Goal: Task Accomplishment & Management: Manage account settings

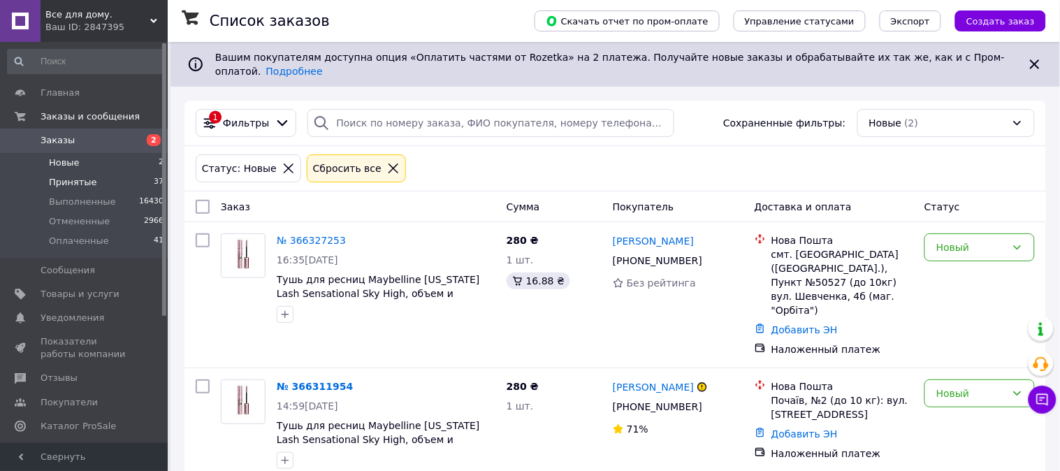
click at [62, 183] on span "Принятые" at bounding box center [73, 182] width 48 height 13
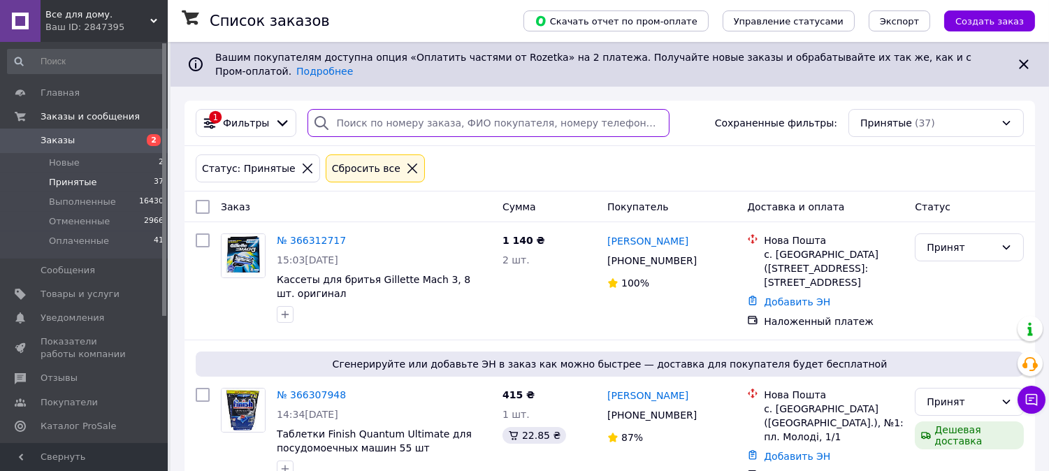
click at [352, 113] on input "search" at bounding box center [489, 123] width 362 height 28
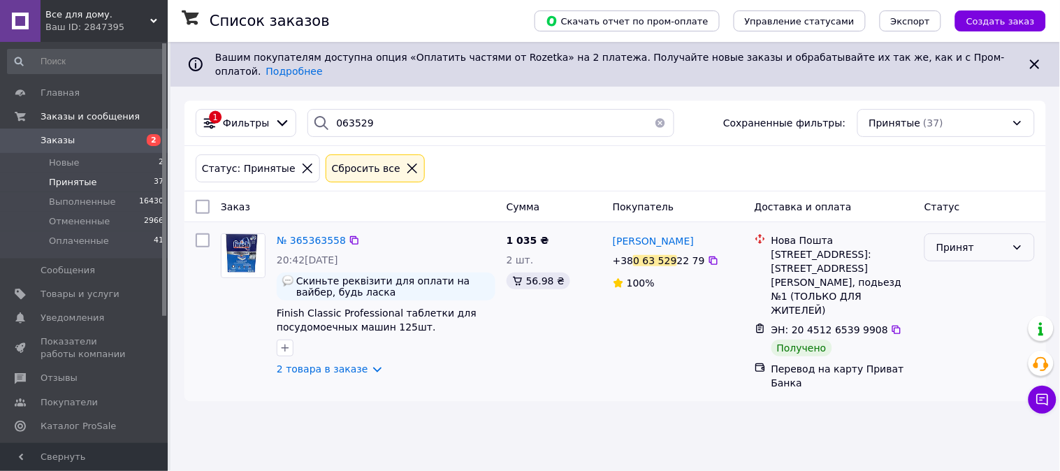
click at [962, 240] on div "Принят" at bounding box center [972, 247] width 70 height 15
click at [962, 266] on li "Выполнен" at bounding box center [980, 267] width 109 height 25
click at [383, 109] on input "063529" at bounding box center [491, 123] width 367 height 28
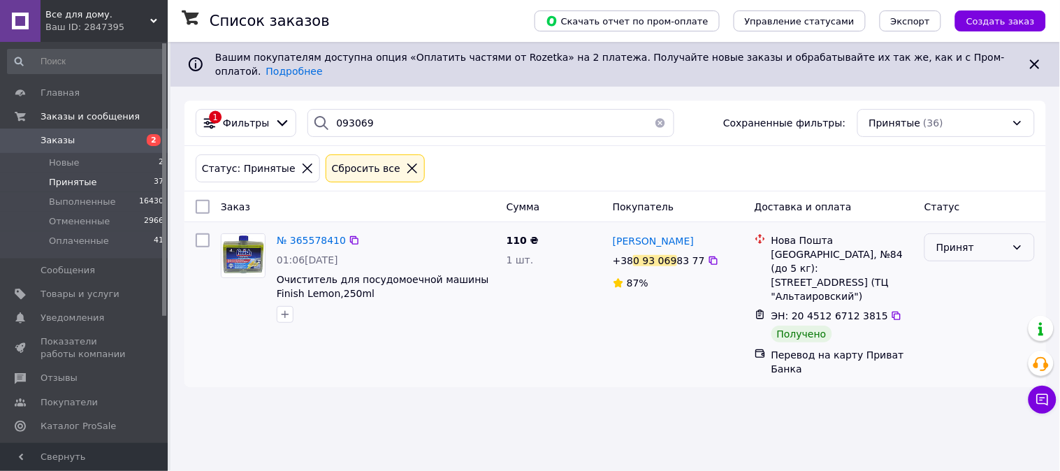
click at [944, 240] on div "Принят" at bounding box center [972, 247] width 70 height 15
click at [948, 267] on li "Выполнен" at bounding box center [980, 267] width 109 height 25
click at [393, 101] on div "1 Фильтры 093069 Сохраненные фильтры: Принятые (36)" at bounding box center [616, 123] width 862 height 45
drag, startPoint x: 389, startPoint y: 109, endPoint x: 398, endPoint y: 124, distance: 17.6
click at [389, 110] on input "093069" at bounding box center [491, 123] width 367 height 28
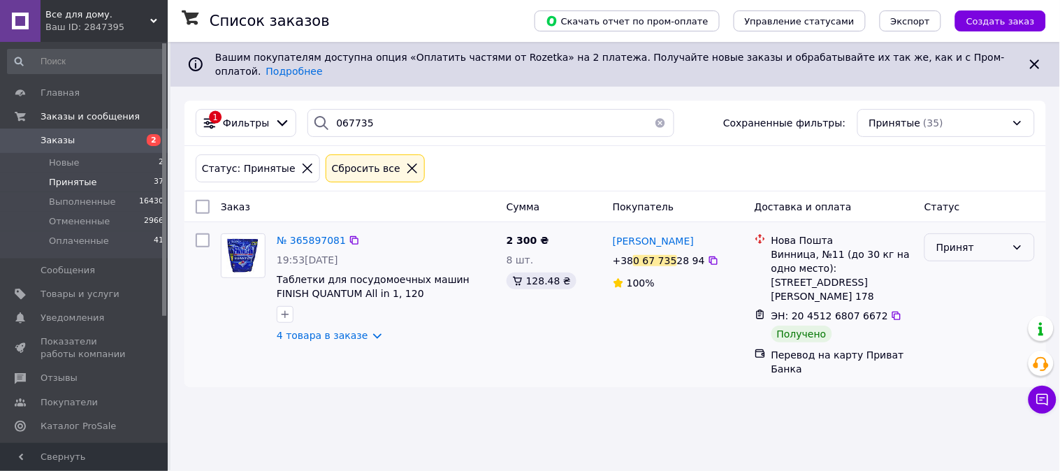
click at [962, 240] on div "Принят" at bounding box center [972, 247] width 70 height 15
click at [962, 259] on li "Выполнен" at bounding box center [980, 267] width 109 height 25
click at [385, 113] on input "067735" at bounding box center [491, 123] width 367 height 28
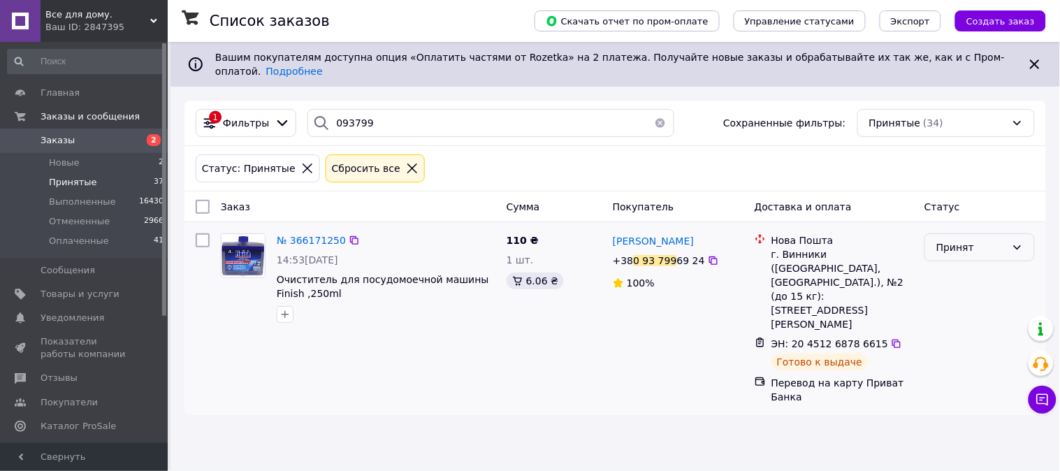
click at [953, 240] on div "Принят" at bounding box center [972, 247] width 70 height 15
click at [958, 264] on li "Выполнен" at bounding box center [980, 267] width 109 height 25
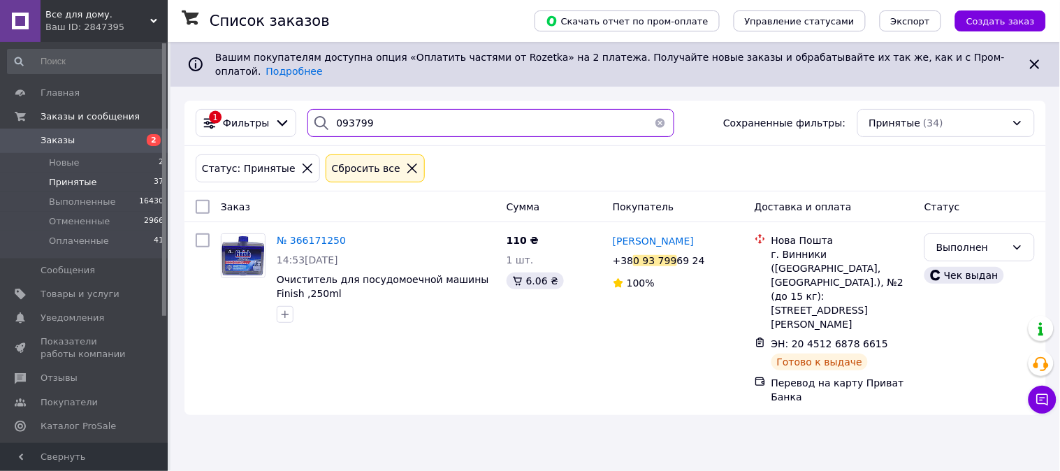
click at [375, 113] on input "093799" at bounding box center [491, 123] width 367 height 28
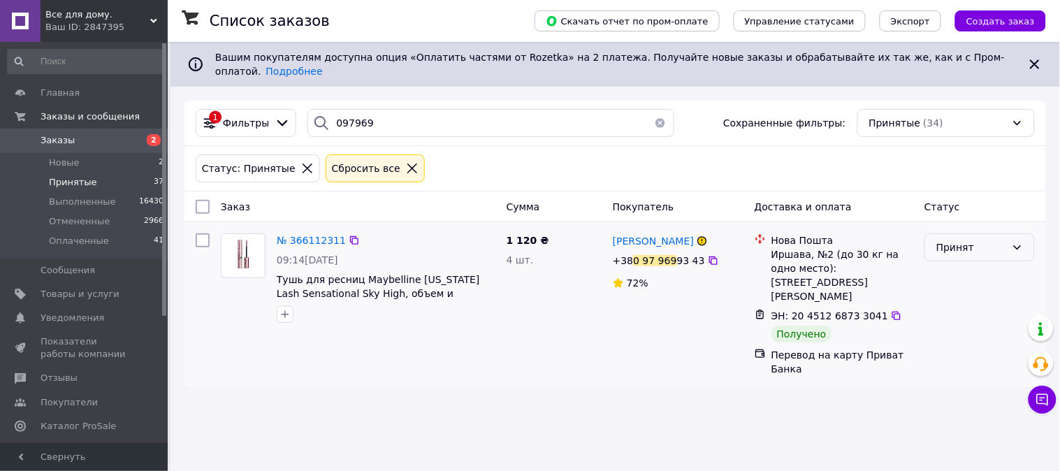
click at [963, 240] on div "Принят" at bounding box center [972, 247] width 70 height 15
click at [968, 264] on li "Выполнен" at bounding box center [980, 267] width 109 height 25
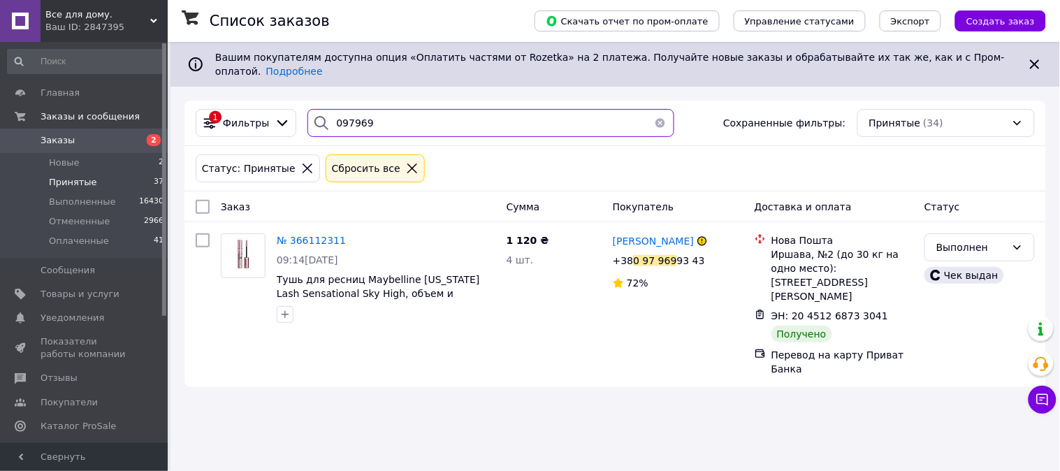
click at [382, 113] on input "097969" at bounding box center [491, 123] width 367 height 28
type input "0"
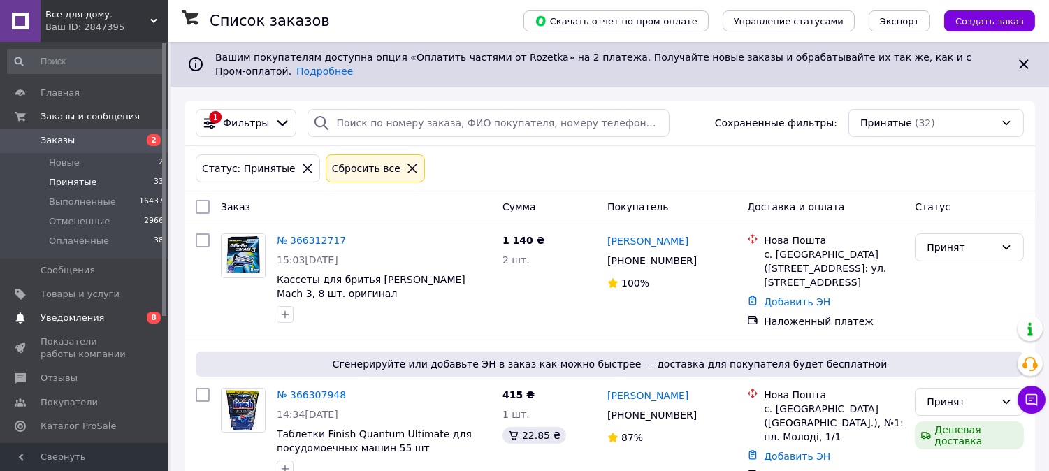
click at [74, 312] on span "Уведомления" at bounding box center [73, 318] width 64 height 13
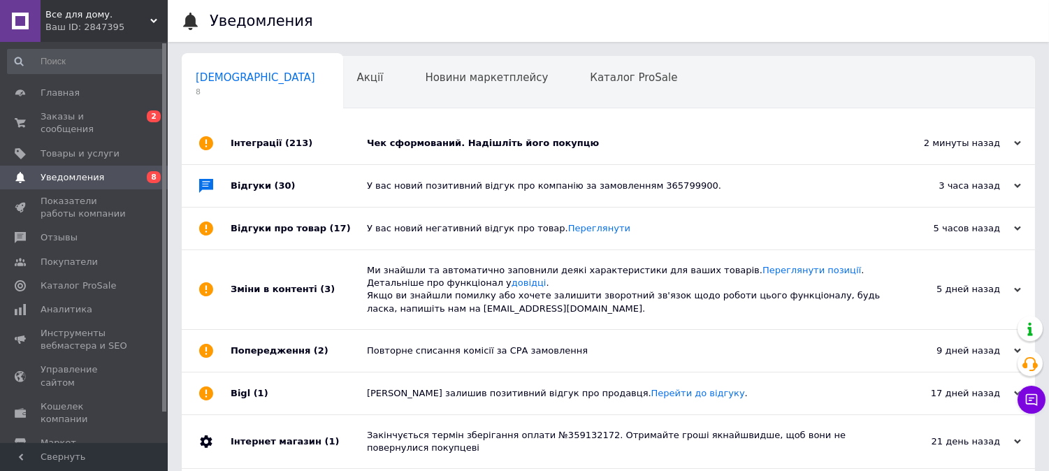
click at [460, 143] on div "Чек сформований. Надішліть його покупцю" at bounding box center [624, 143] width 514 height 13
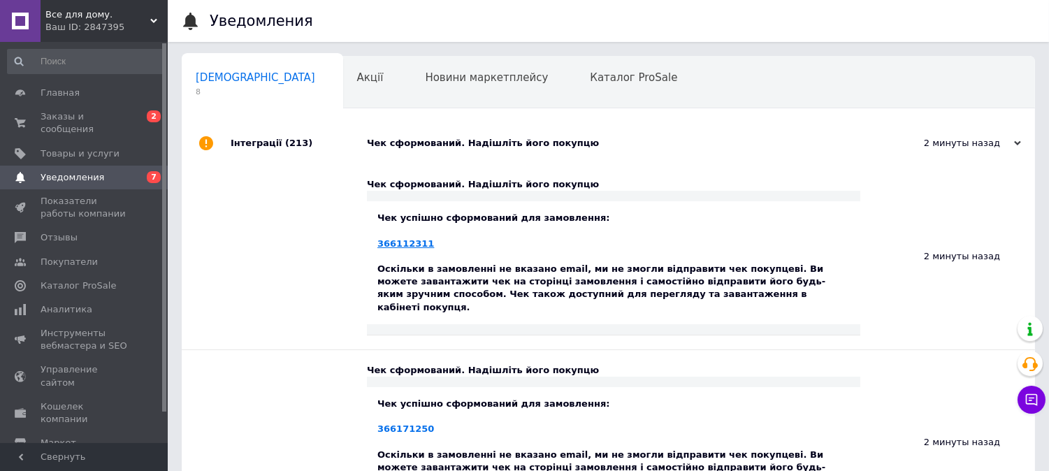
click at [401, 249] on link "366112311" at bounding box center [405, 243] width 57 height 10
click at [65, 105] on link "Заказы и сообщения 0 2" at bounding box center [86, 123] width 172 height 36
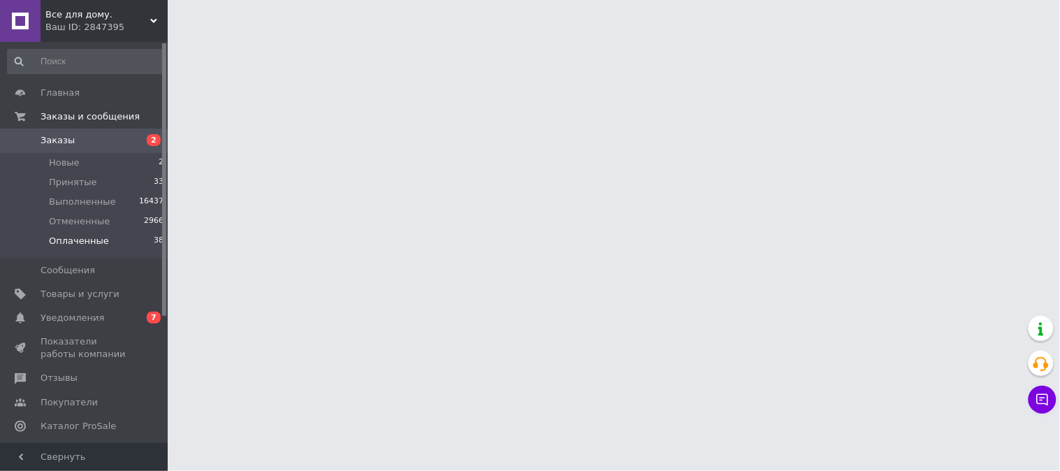
click at [77, 238] on span "Оплаченные" at bounding box center [79, 241] width 60 height 13
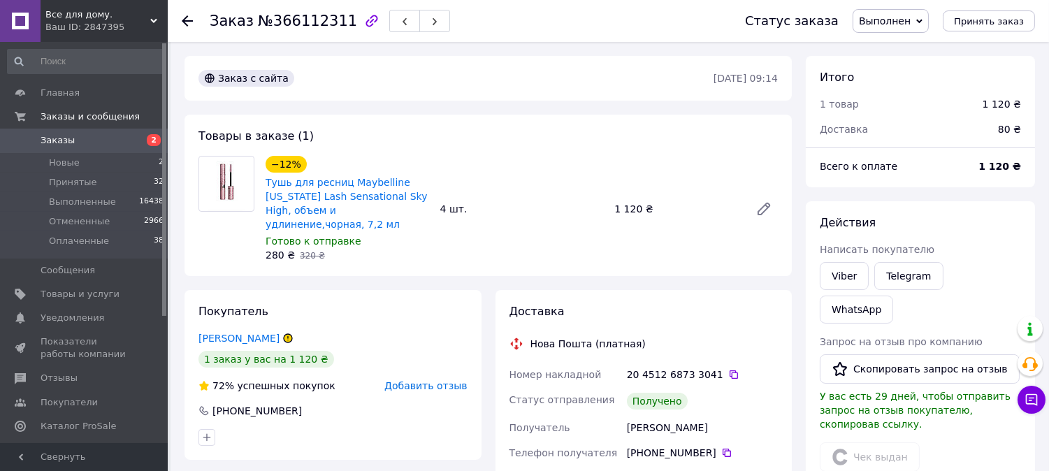
click at [186, 16] on use at bounding box center [187, 20] width 11 height 11
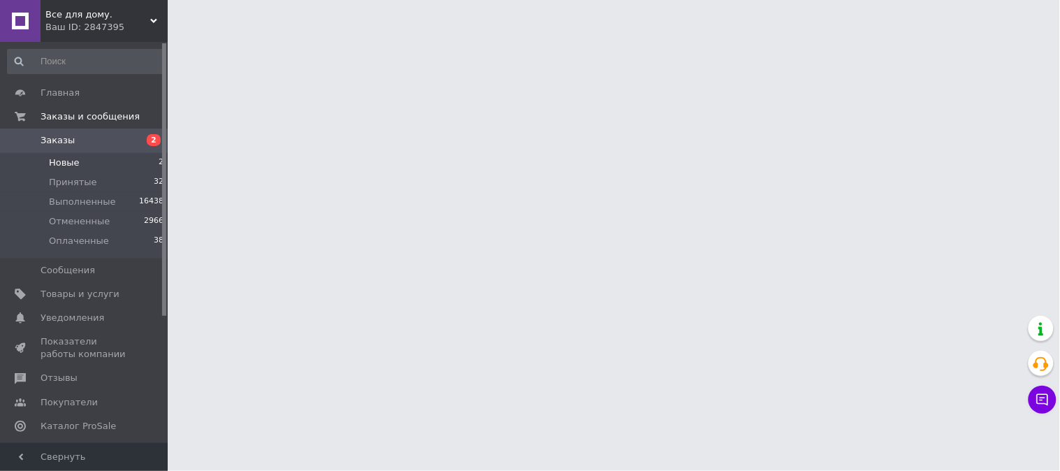
click at [60, 162] on span "Новые" at bounding box center [64, 163] width 31 height 13
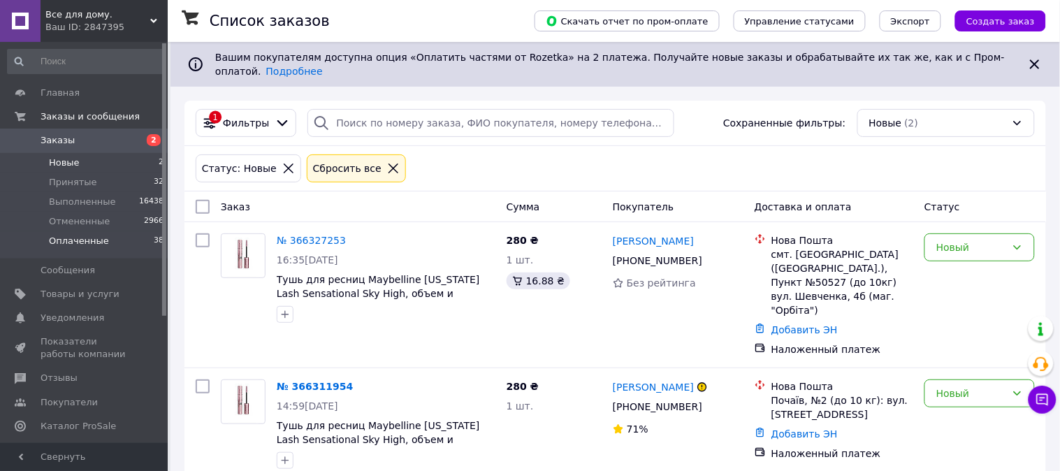
click at [86, 239] on span "Оплаченные" at bounding box center [79, 241] width 60 height 13
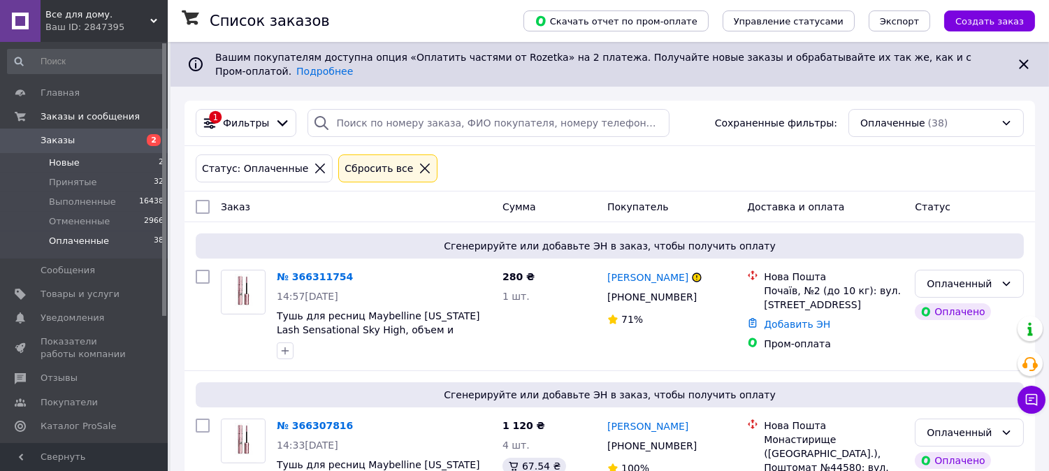
click at [74, 166] on span "Новые" at bounding box center [64, 163] width 31 height 13
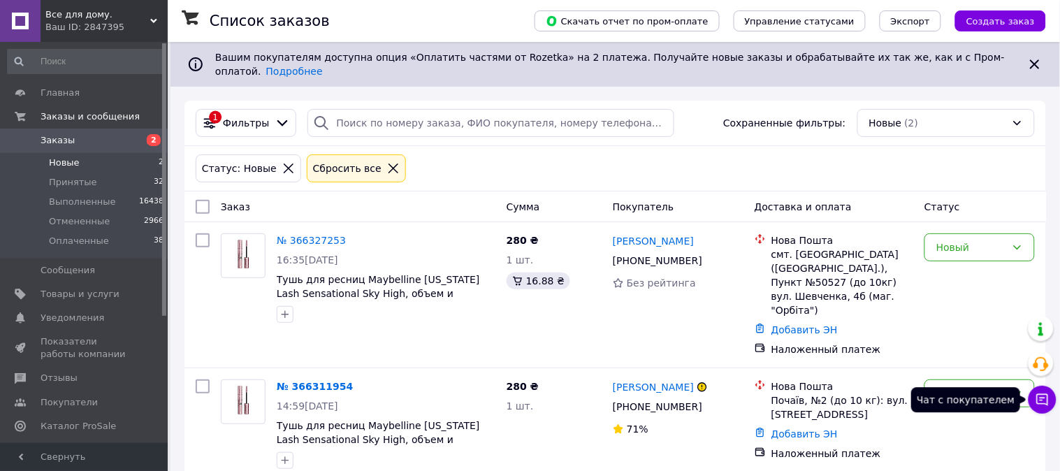
click at [1041, 403] on icon at bounding box center [1043, 400] width 12 height 12
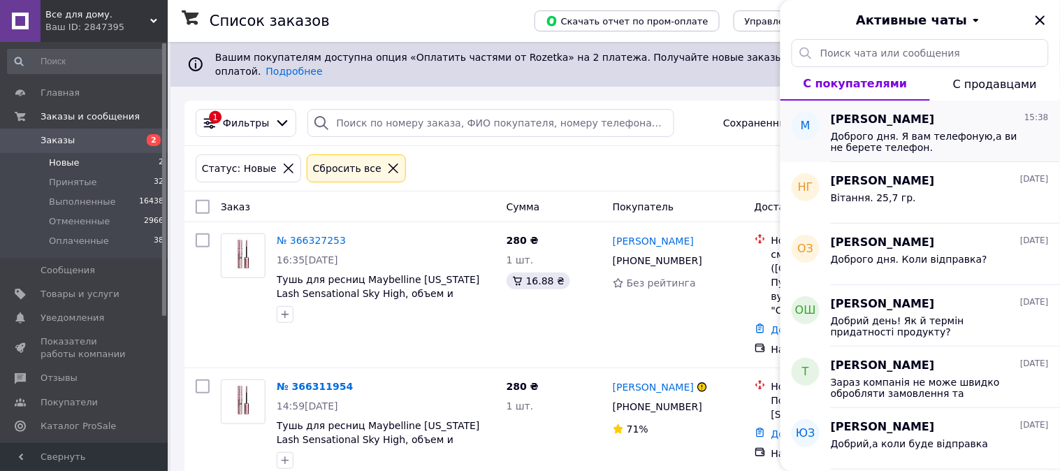
click at [931, 131] on span "Доброго дня. Я вам телефоную,а ви не берете телефон." at bounding box center [930, 142] width 199 height 22
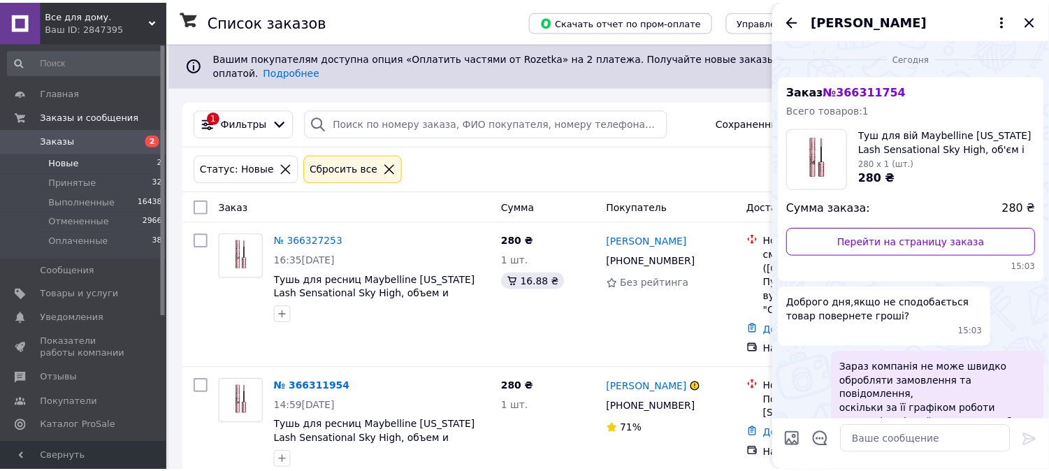
scroll to position [103, 0]
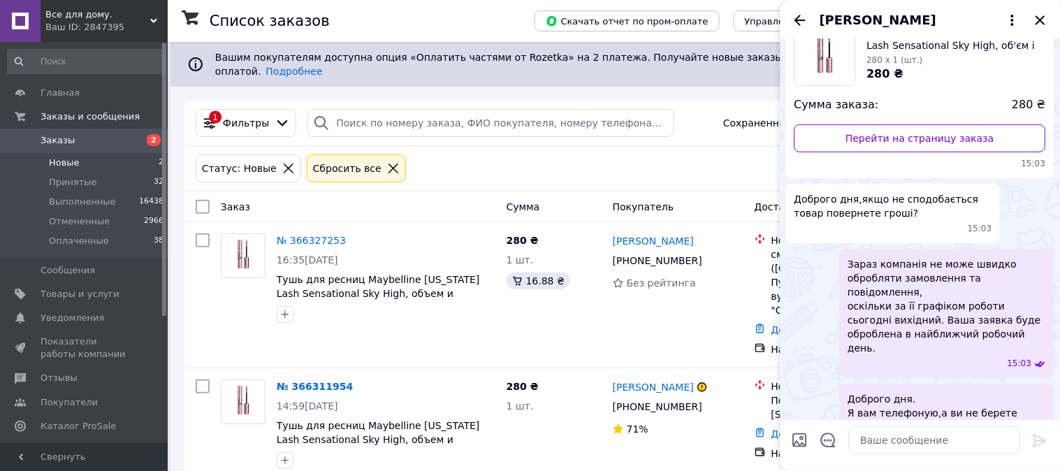
click at [800, 22] on icon "Назад" at bounding box center [800, 20] width 17 height 17
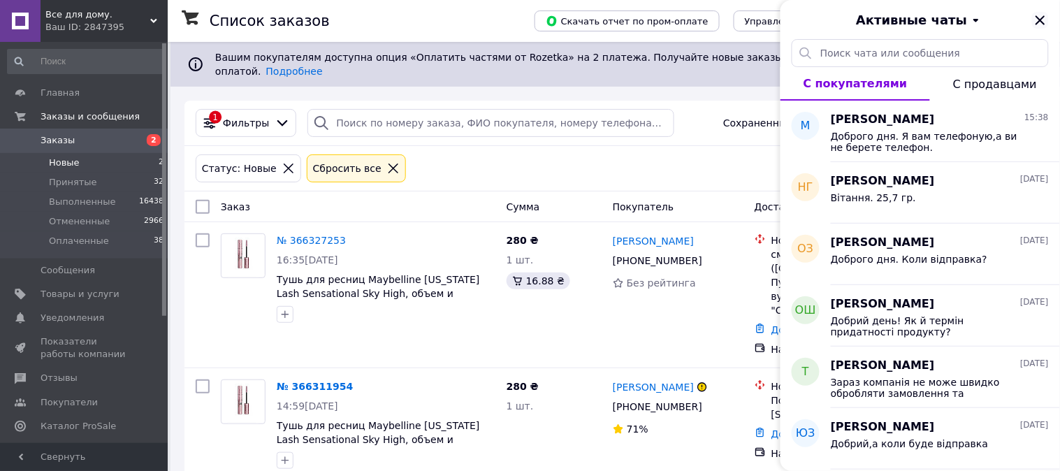
click at [1040, 23] on icon "Закрыть" at bounding box center [1040, 20] width 17 height 17
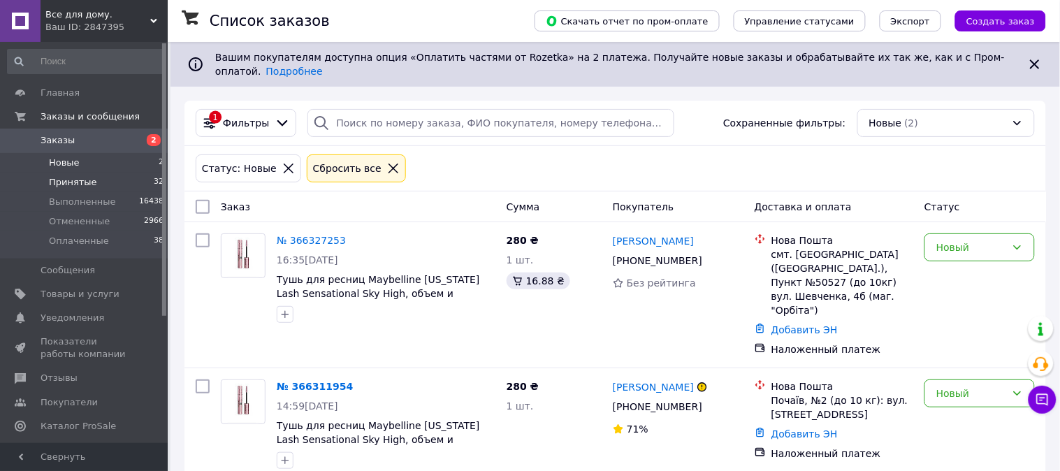
click at [80, 184] on span "Принятые" at bounding box center [73, 182] width 48 height 13
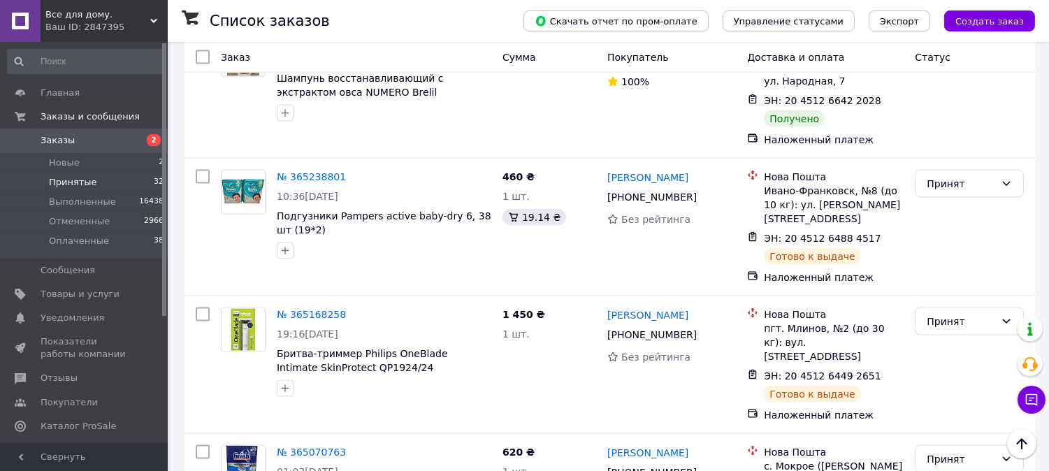
scroll to position [4229, 0]
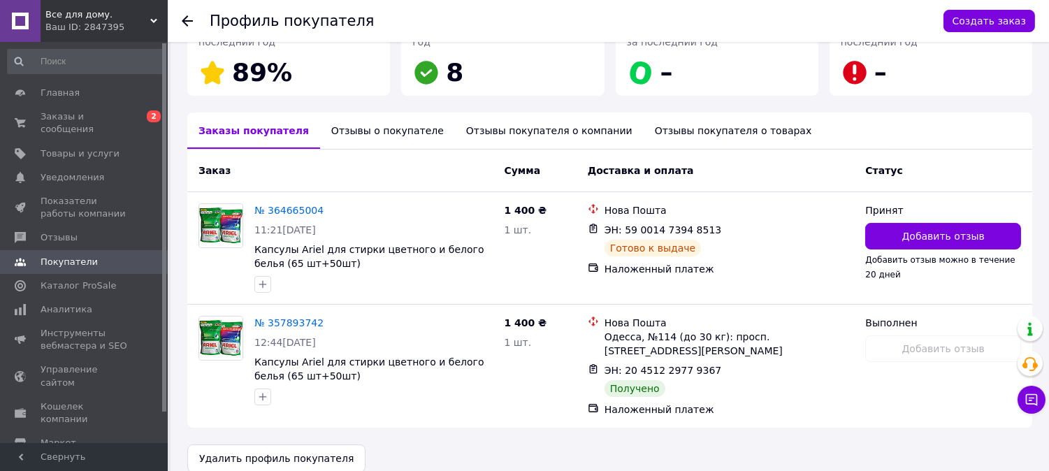
scroll to position [264, 0]
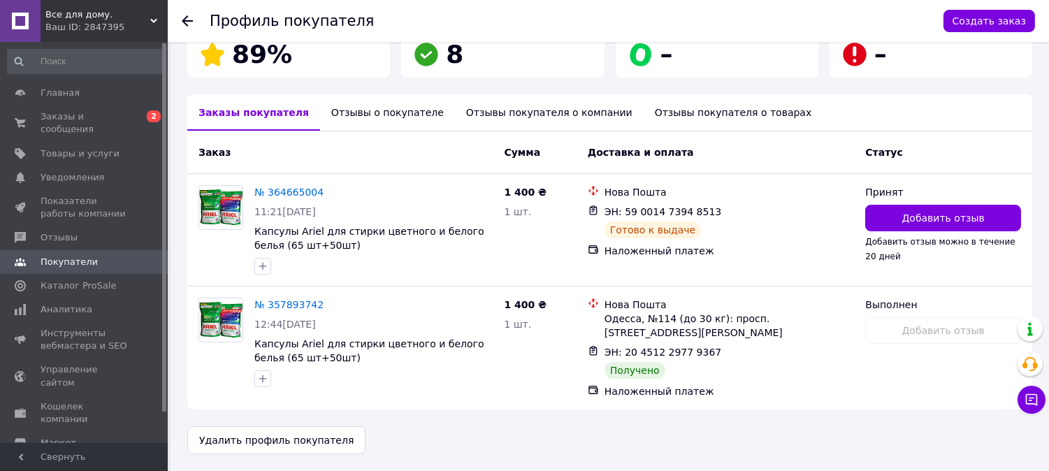
click at [187, 22] on icon at bounding box center [187, 20] width 11 height 11
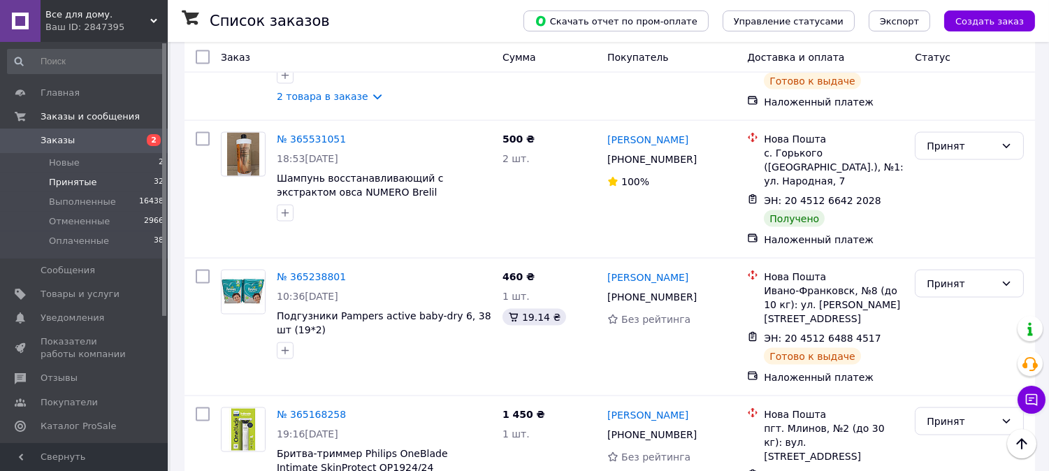
scroll to position [4229, 0]
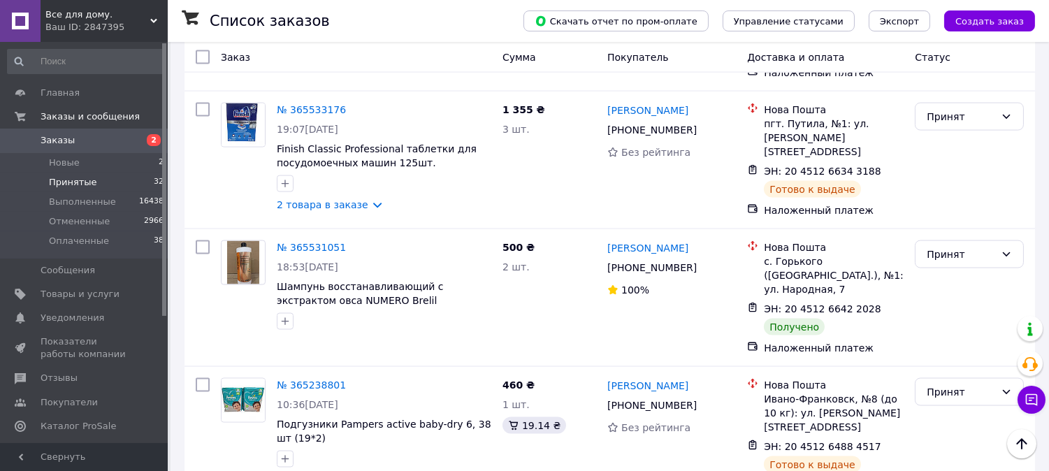
scroll to position [3995, 0]
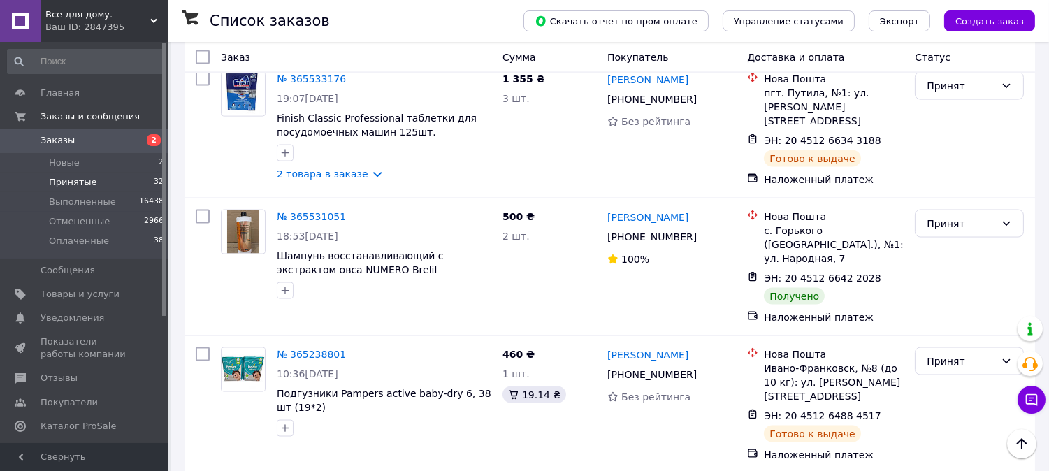
click at [941, 290] on li "Выполнен" at bounding box center [970, 288] width 108 height 25
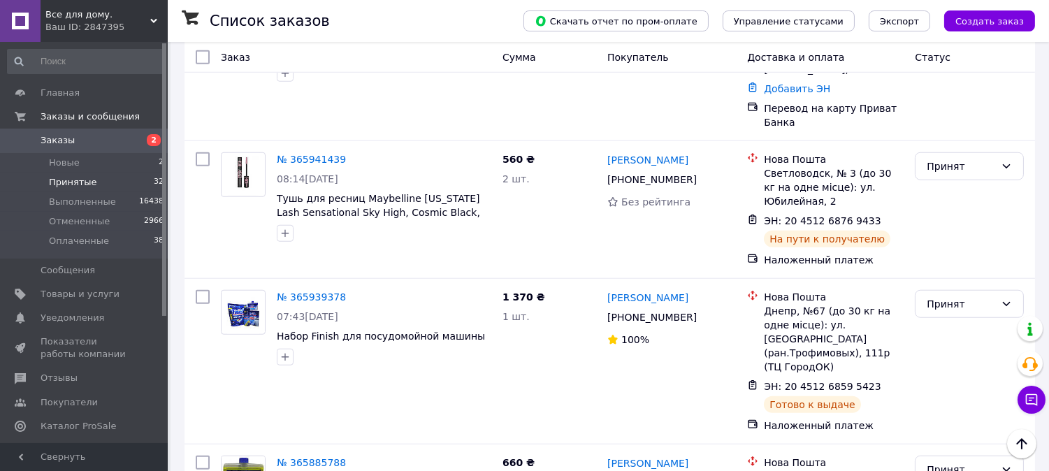
scroll to position [2132, 0]
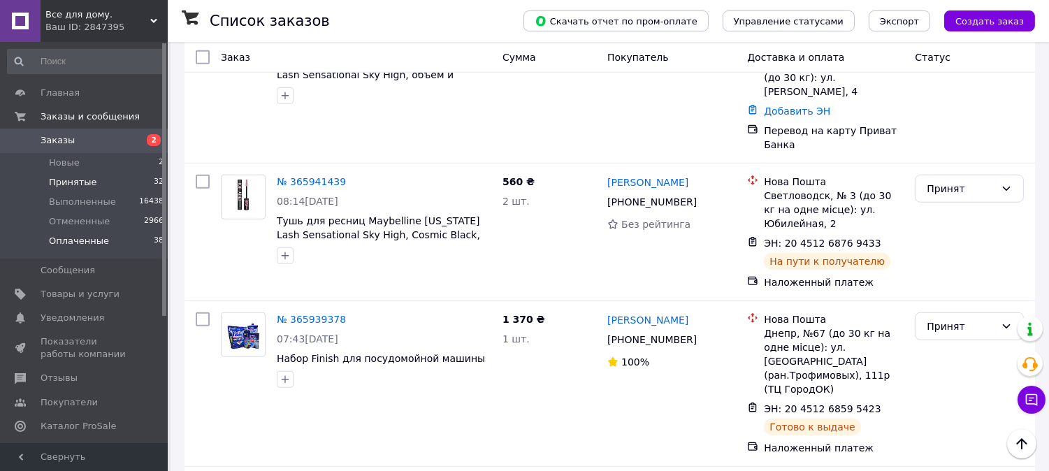
click at [78, 243] on span "Оплаченные" at bounding box center [79, 241] width 60 height 13
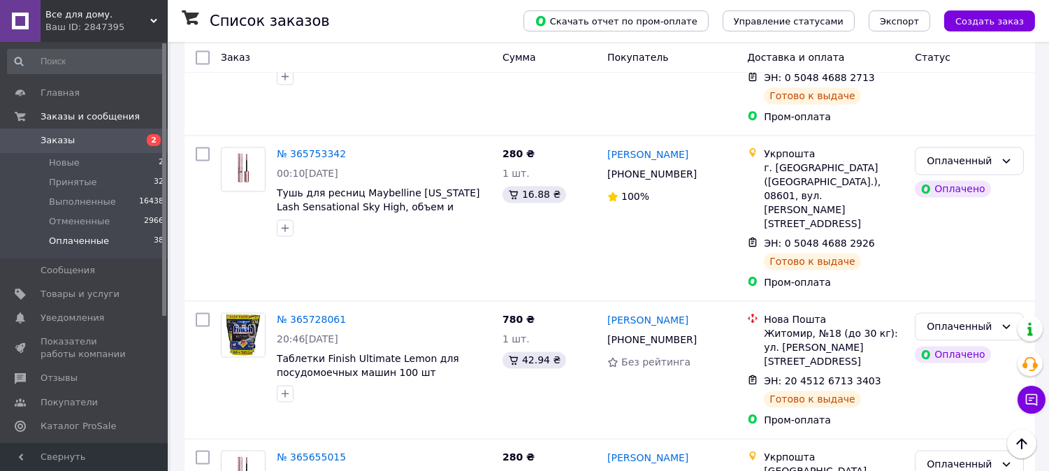
scroll to position [4968, 0]
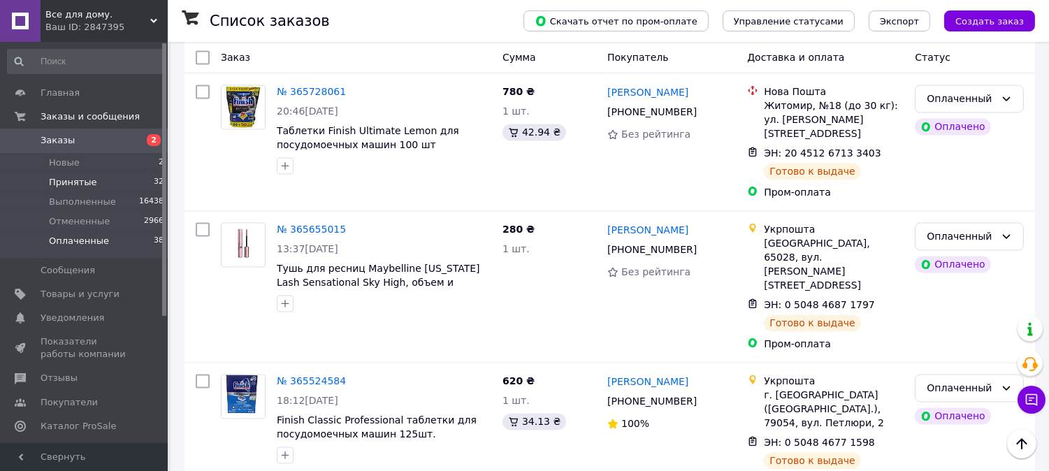
click at [75, 182] on span "Принятые" at bounding box center [73, 182] width 48 height 13
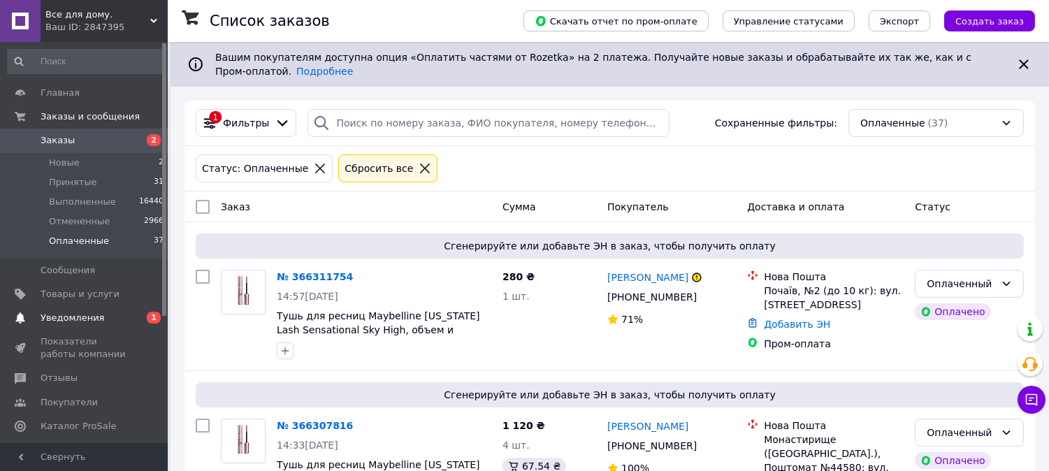
click at [91, 315] on span "Уведомления" at bounding box center [73, 318] width 64 height 13
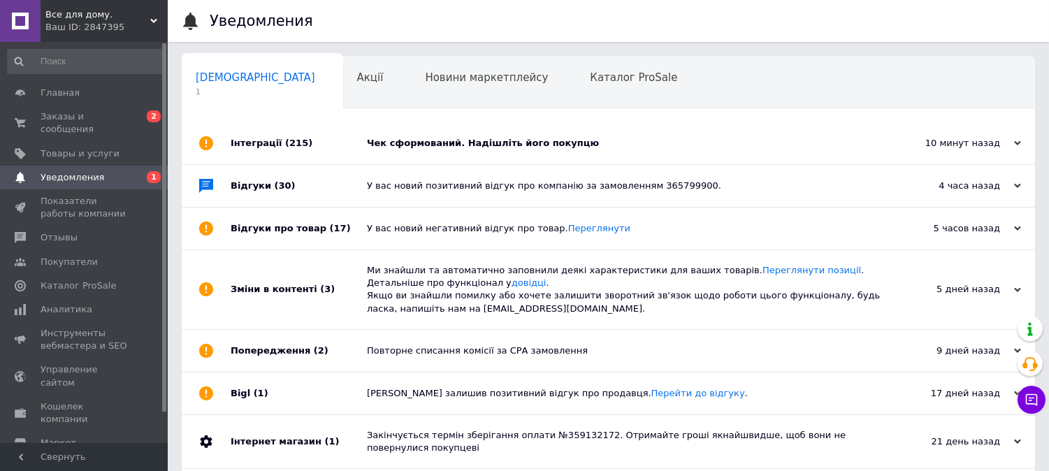
click at [429, 149] on div "Чек сформований. Надішліть його покупцю" at bounding box center [624, 143] width 514 height 13
